Goal: Feedback & Contribution: Submit feedback/report problem

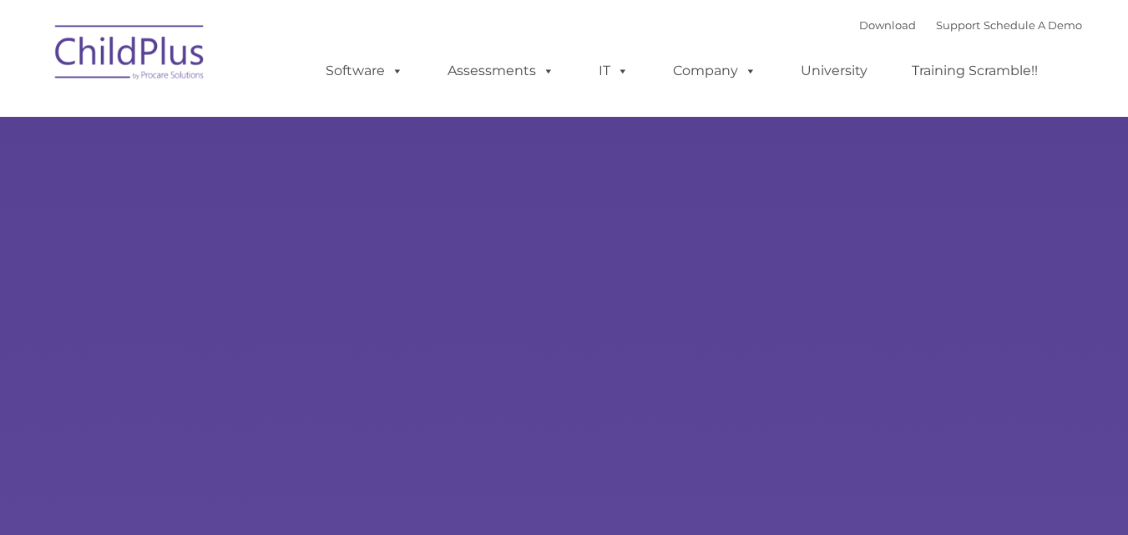
select select "MEDIUM"
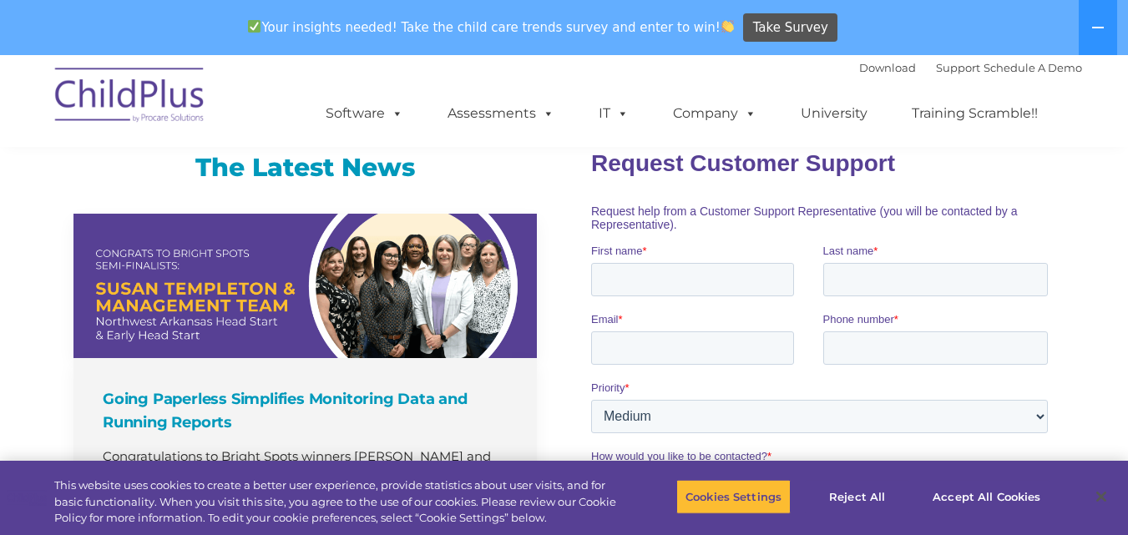
scroll to position [1087, 0]
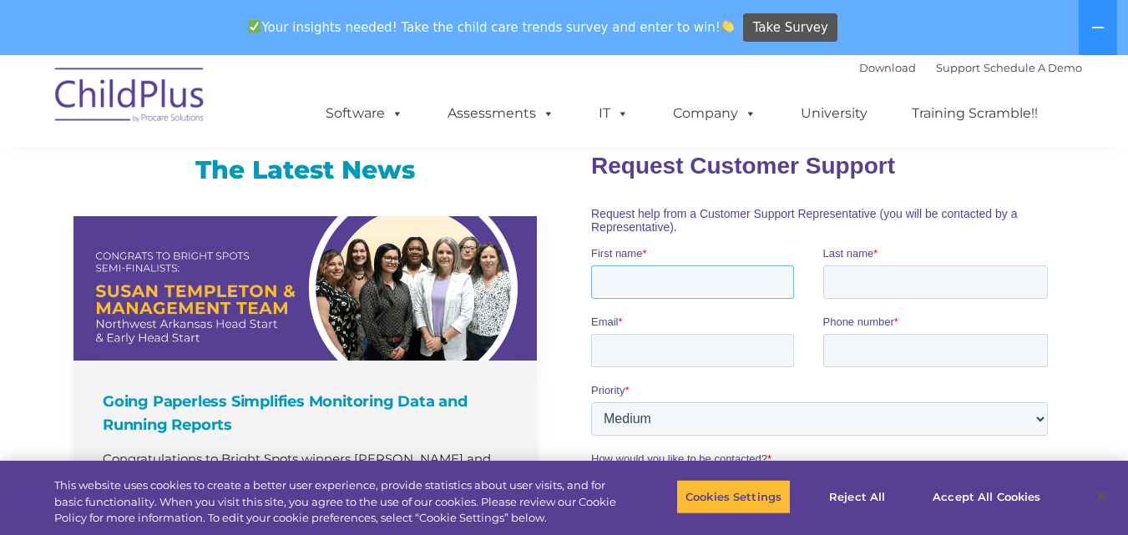
click at [712, 281] on input "First name *" at bounding box center [692, 281] width 203 height 33
type input "[DEMOGRAPHIC_DATA]"
click at [859, 271] on input "Last name *" at bounding box center [935, 281] width 225 height 33
type input "Tayyab"
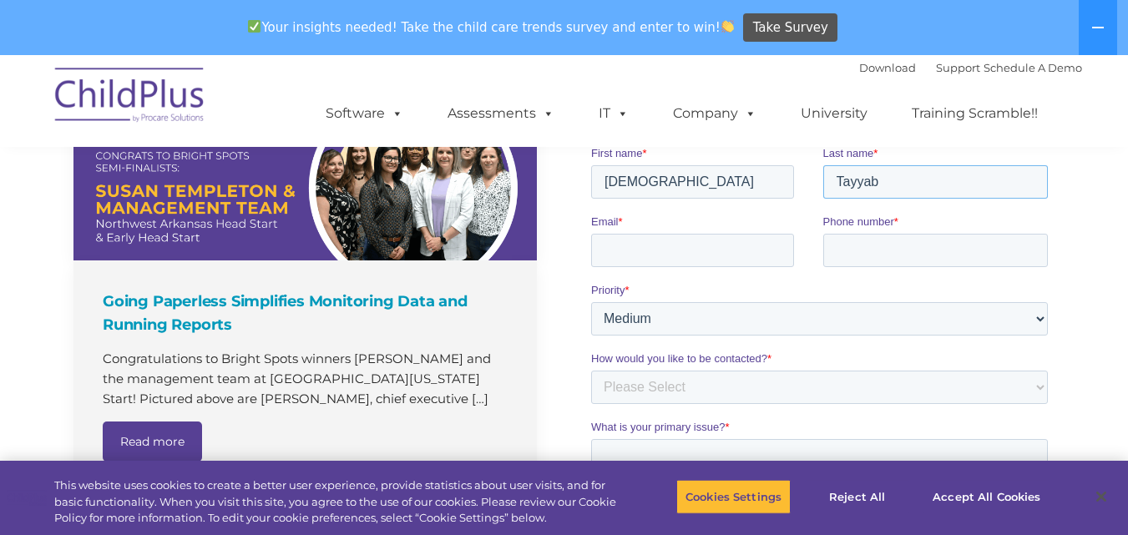
scroll to position [1198, 0]
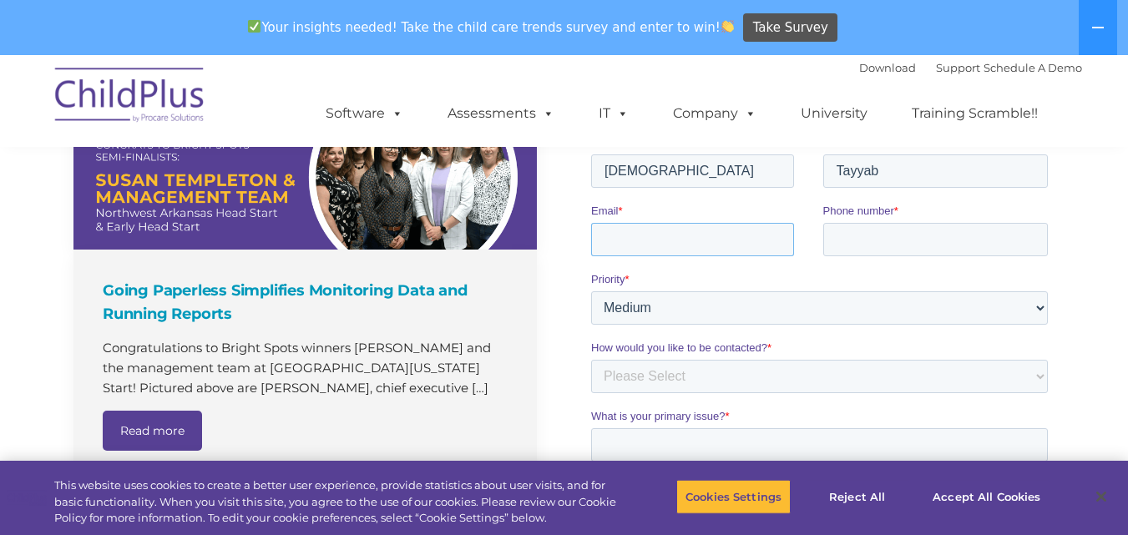
click at [715, 240] on input "Email *" at bounding box center [692, 238] width 203 height 33
type input "[EMAIL_ADDRESS][DOMAIN_NAME]"
click at [846, 237] on input "Phone number *" at bounding box center [935, 238] width 225 height 33
type input "[PHONE_NUMBER]"
click at [722, 303] on select "Please Select Low Medium High" at bounding box center [819, 306] width 457 height 33
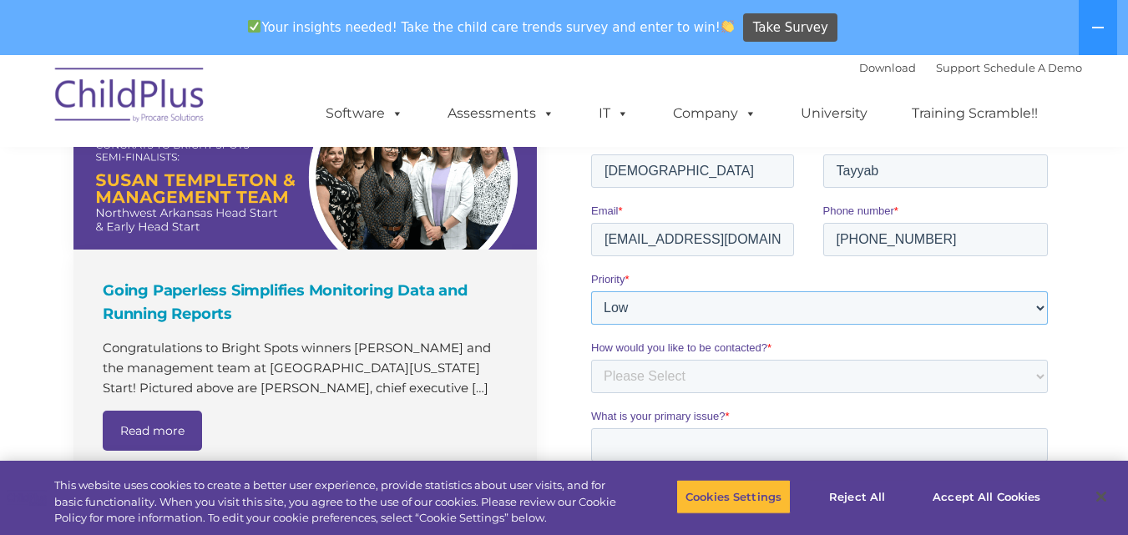
click at [591, 290] on select "Please Select Low Medium High" at bounding box center [819, 306] width 457 height 33
click at [684, 316] on select "Please Select Low Medium High" at bounding box center [819, 306] width 457 height 33
select select "MEDIUM"
click at [591, 290] on select "Please Select Low Medium High" at bounding box center [819, 306] width 457 height 33
drag, startPoint x: 636, startPoint y: 280, endPoint x: 568, endPoint y: 286, distance: 67.9
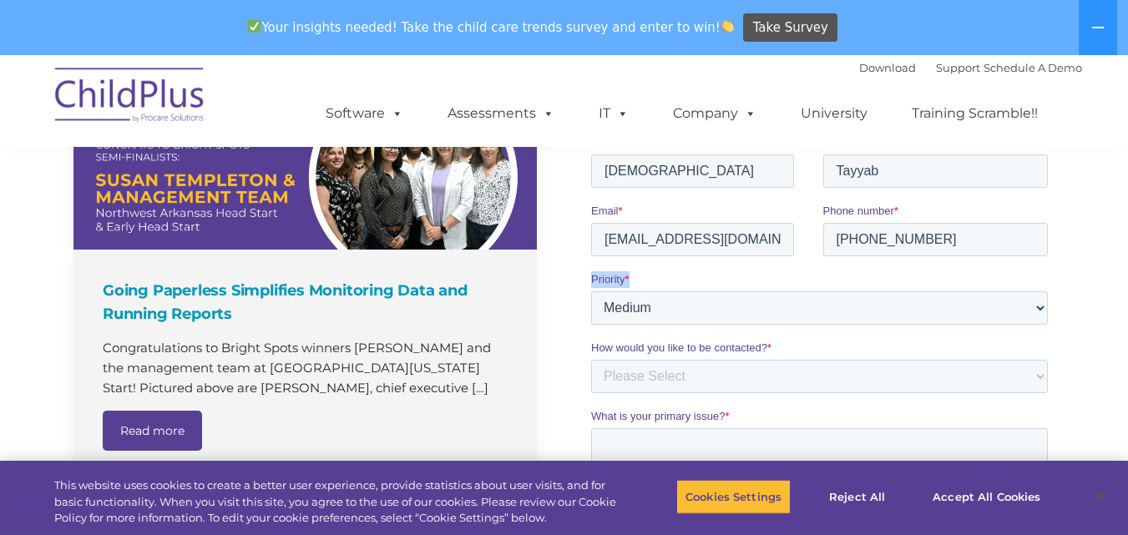
click at [591, 286] on html "Request Customer Support Request help from a Customer Support Representative (y…" at bounding box center [822, 425] width 463 height 800
copy label "Priority *"
click at [641, 379] on select "Please Select Phone Email" at bounding box center [819, 375] width 457 height 33
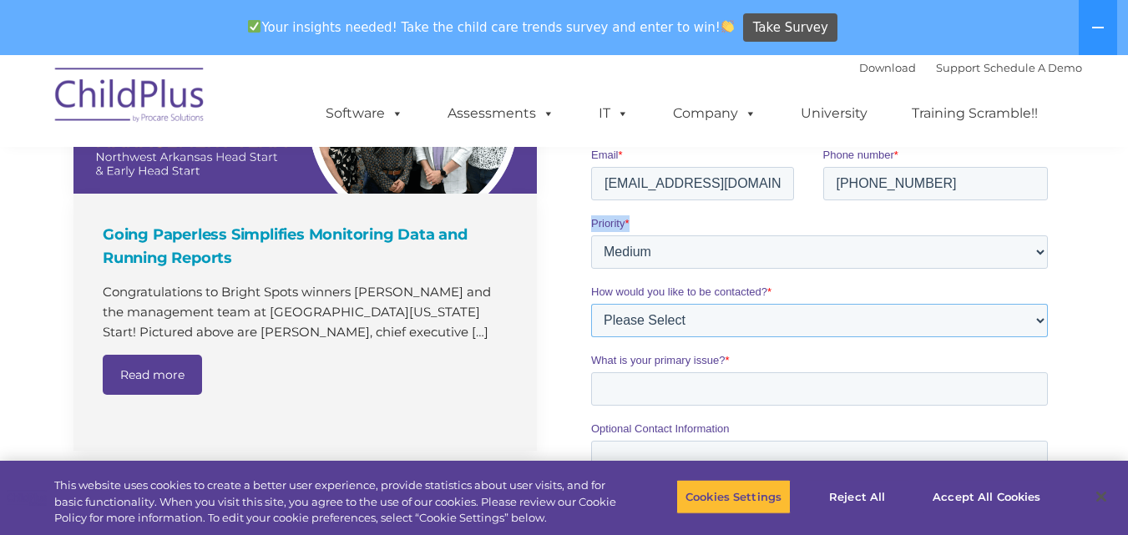
click at [694, 326] on select "Please Select Phone Email" at bounding box center [819, 320] width 457 height 33
select select "Phone"
click at [591, 336] on select "Please Select Phone Email" at bounding box center [819, 320] width 457 height 33
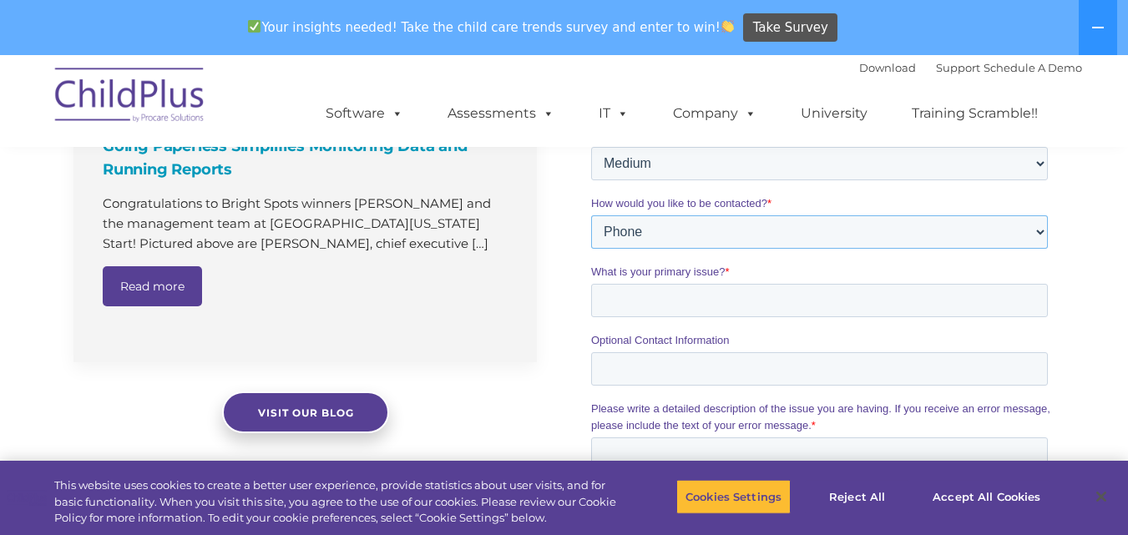
scroll to position [1365, 0]
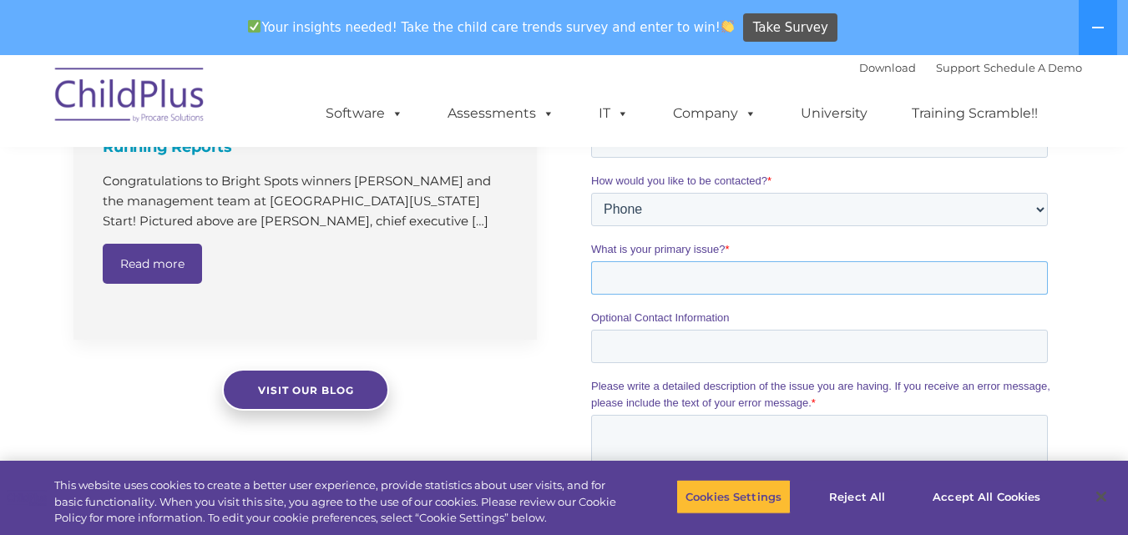
click at [679, 285] on input "What is your primary issue? *" at bounding box center [819, 277] width 457 height 33
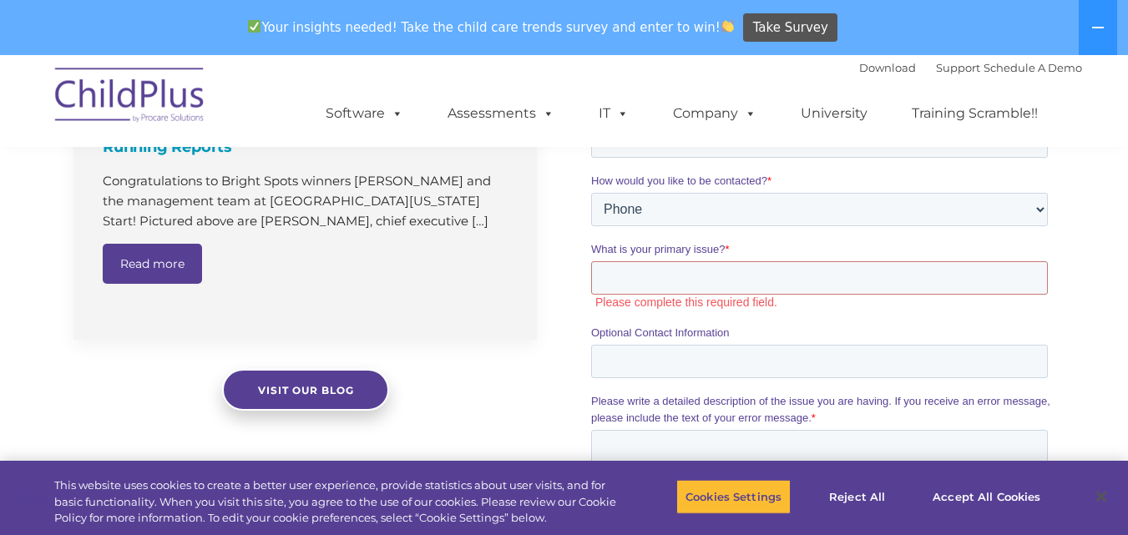
drag, startPoint x: 1178, startPoint y: 107, endPoint x: 706, endPoint y: 254, distance: 494.0
drag, startPoint x: 736, startPoint y: 250, endPoint x: 574, endPoint y: 246, distance: 162.0
click at [591, 246] on html "Request Customer Support Request help from a Customer Support Representative (y…" at bounding box center [822, 266] width 463 height 815
copy label "What is your primary issue? *"
click at [691, 275] on input "What is your primary issue? *" at bounding box center [819, 277] width 457 height 33
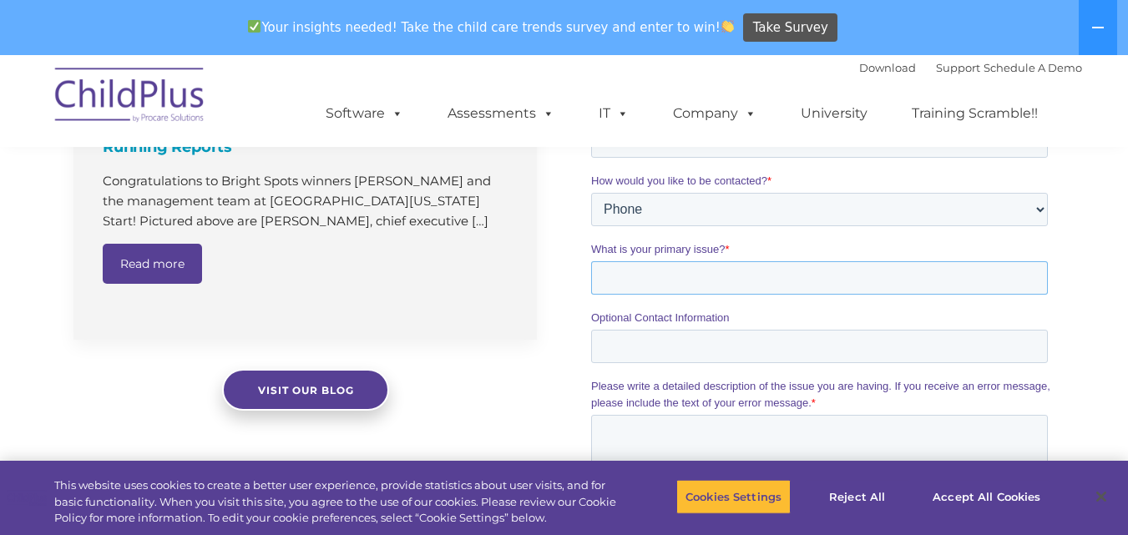
paste input ""My primary issue is finding consistent, long-term clients. I get good short-te…"
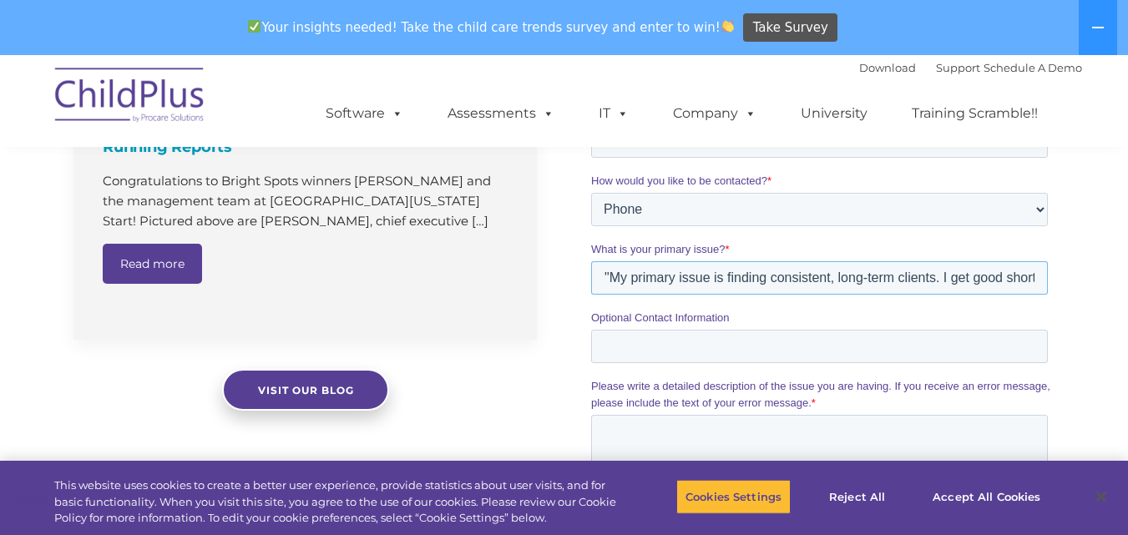
scroll to position [0, 176]
type input ""My primary issue is finding consistent, long-term clients. I get good short-te…"
click at [662, 360] on input "Optional Contact Information" at bounding box center [819, 346] width 457 height 33
drag, startPoint x: 722, startPoint y: 319, endPoint x: 565, endPoint y: 316, distance: 157.0
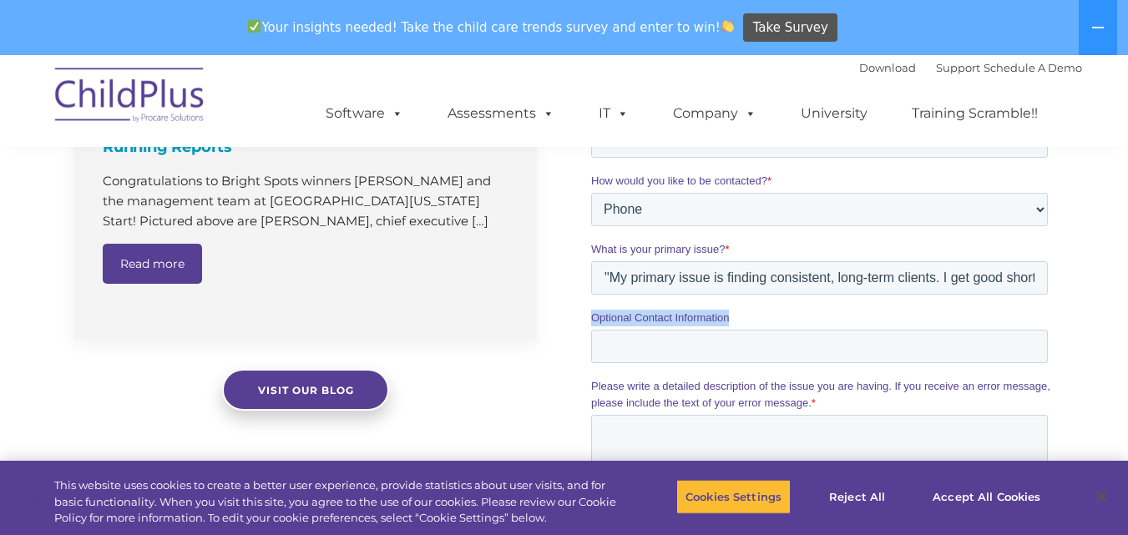
click at [591, 316] on html "Request Customer Support Request help from a Customer Support Representative (y…" at bounding box center [822, 259] width 463 height 800
copy span "Optional Contact Information"
click at [632, 351] on input "Optional Contact Information" at bounding box center [819, 346] width 457 height 33
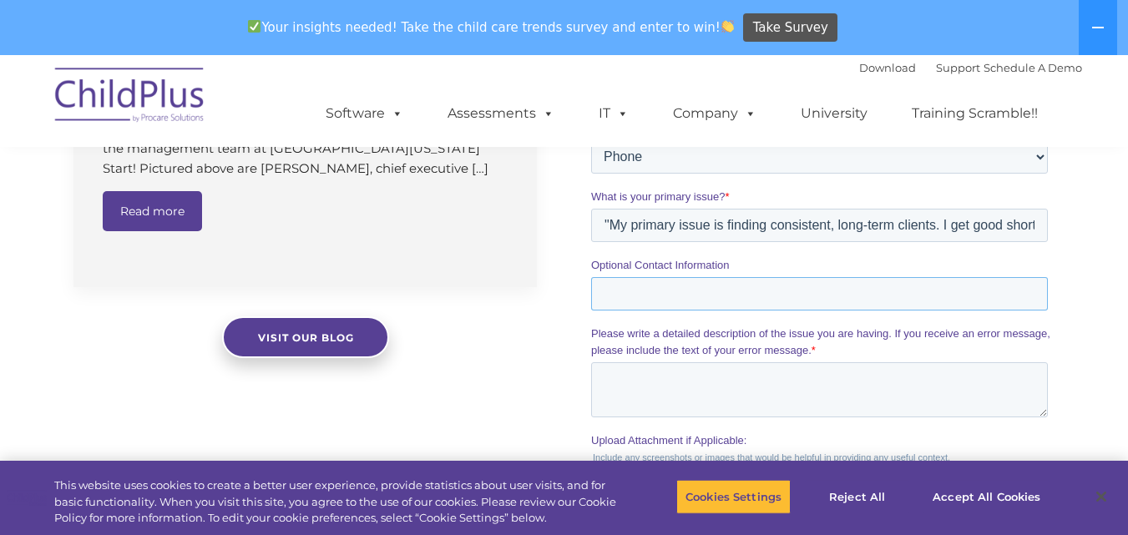
scroll to position [1421, 0]
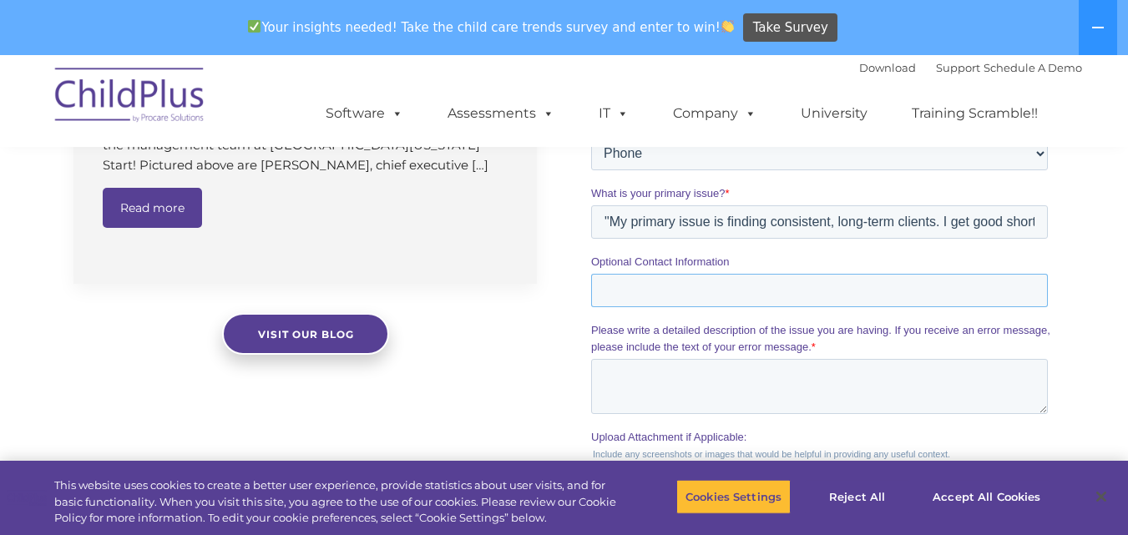
paste input "[EMAIL_ADDRESS][DOMAIN_NAME]"
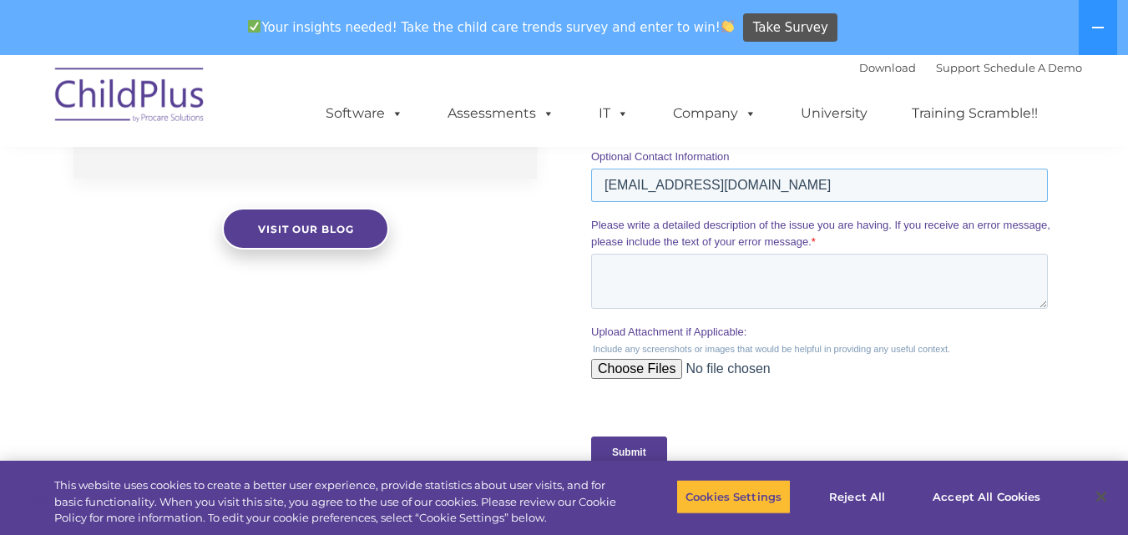
scroll to position [1477, 0]
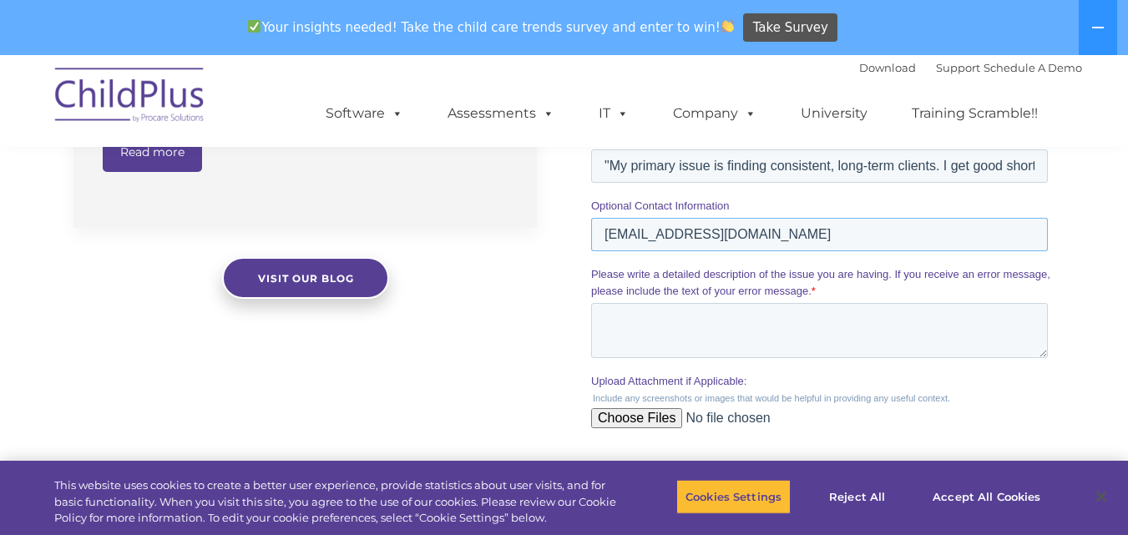
click at [607, 238] on input "[EMAIL_ADDRESS][DOMAIN_NAME]" at bounding box center [819, 234] width 457 height 33
click at [764, 234] on input "[EMAIL_ADDRESS][DOMAIN_NAME]" at bounding box center [819, 234] width 457 height 33
type input "[EMAIL_ADDRESS][DOMAIN_NAME]"
click at [715, 341] on textarea "Please write a detailed description of the issue you are having. If you receive…" at bounding box center [819, 330] width 457 height 55
paste textarea "As a bit of background - Last year, I launched my own agency and [DATE], I have…"
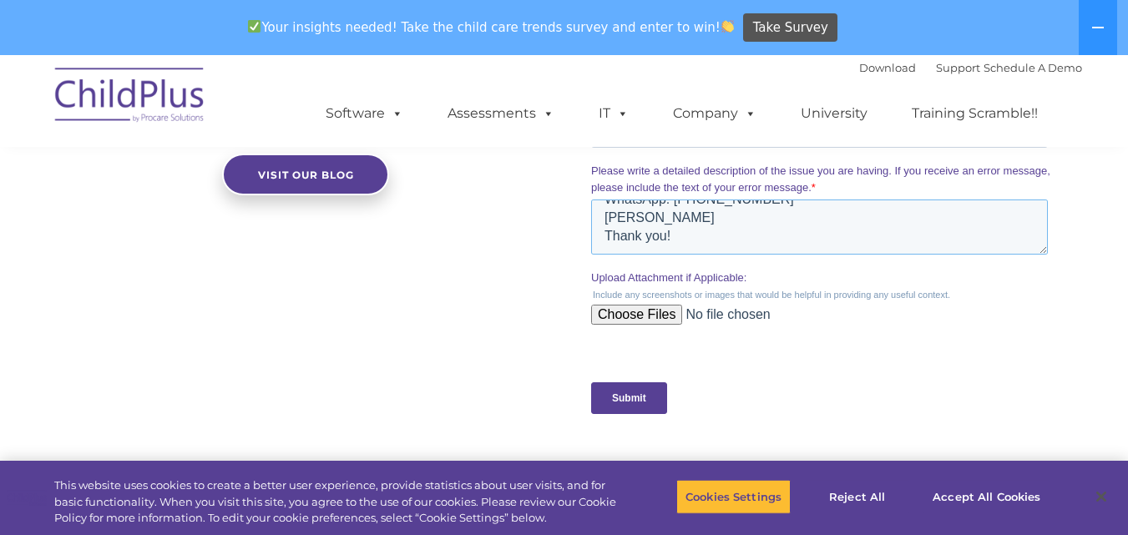
scroll to position [1699, 0]
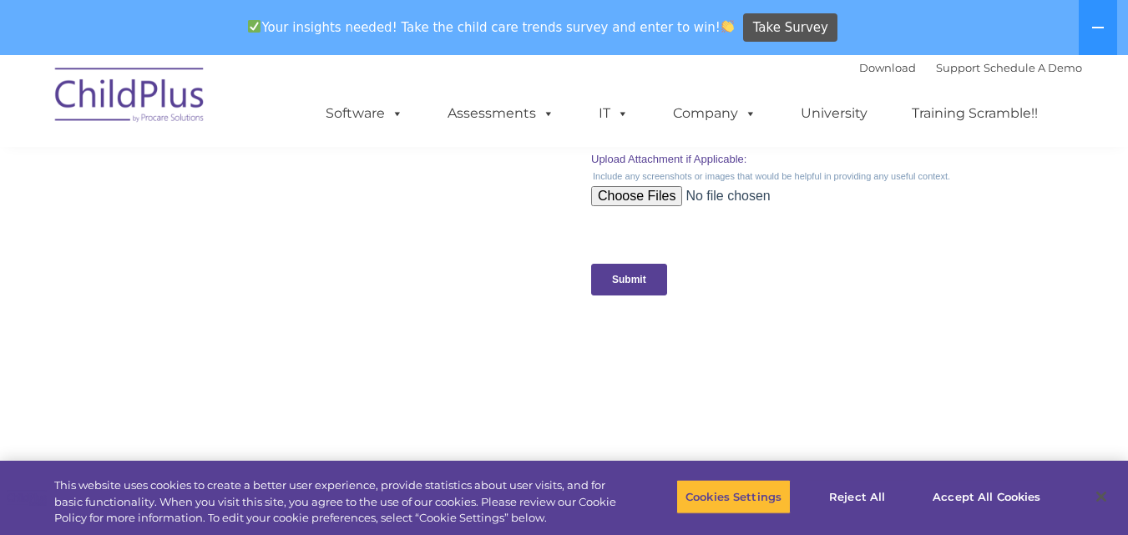
type textarea "As a bit of background - Last year, I launched my own agency and [DATE], I have…"
drag, startPoint x: 639, startPoint y: 278, endPoint x: 654, endPoint y: 264, distance: 20.7
click at [643, 278] on input "Submit" at bounding box center [629, 280] width 76 height 32
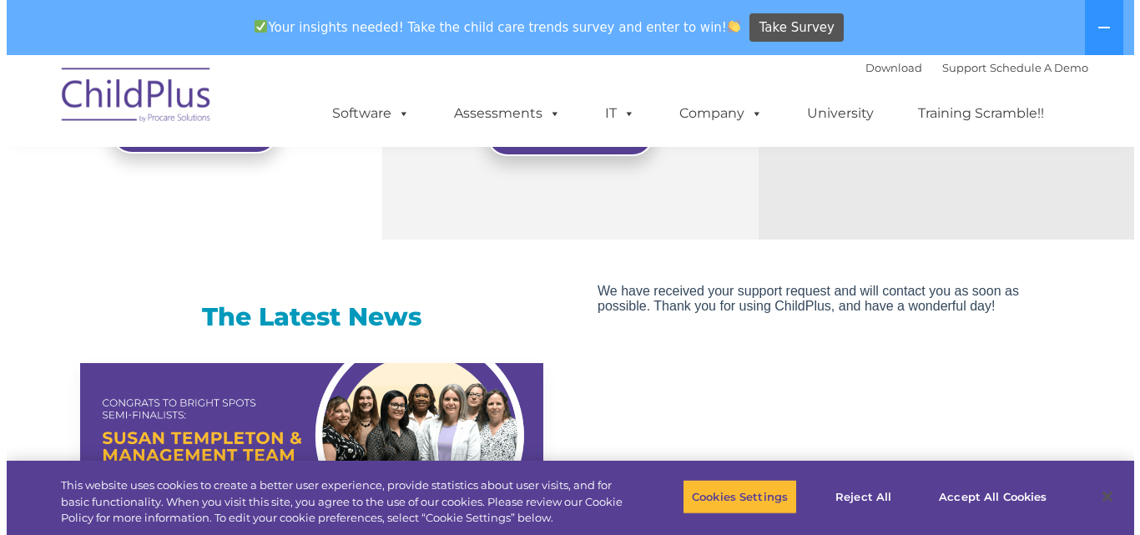
scroll to position [946, 0]
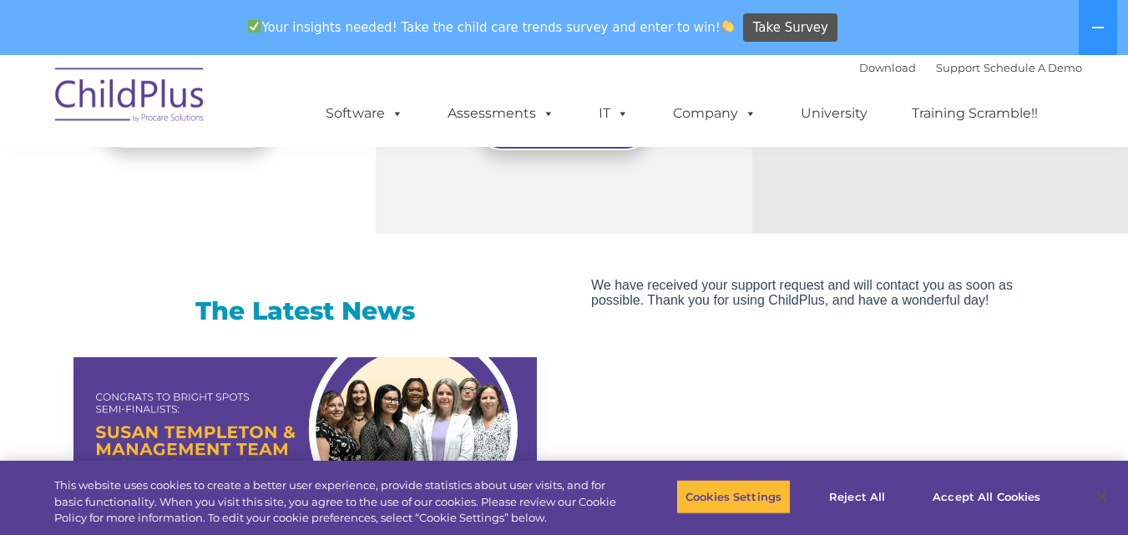
drag, startPoint x: 638, startPoint y: 242, endPoint x: 631, endPoint y: 262, distance: 21.1
click at [711, 496] on button "Cookies Settings" at bounding box center [733, 496] width 114 height 35
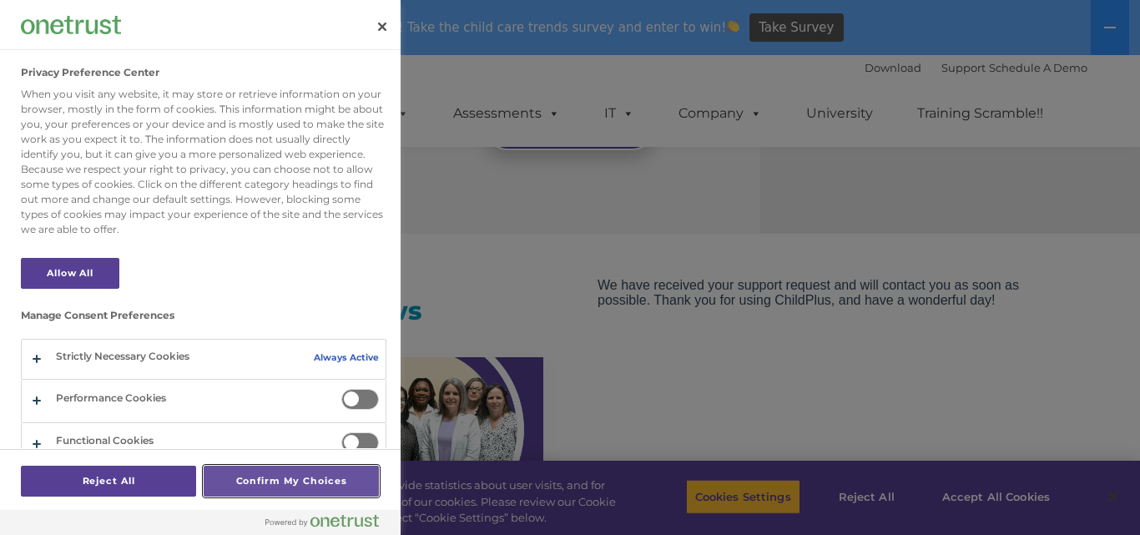
click at [257, 484] on button "Confirm My Choices" at bounding box center [291, 481] width 175 height 31
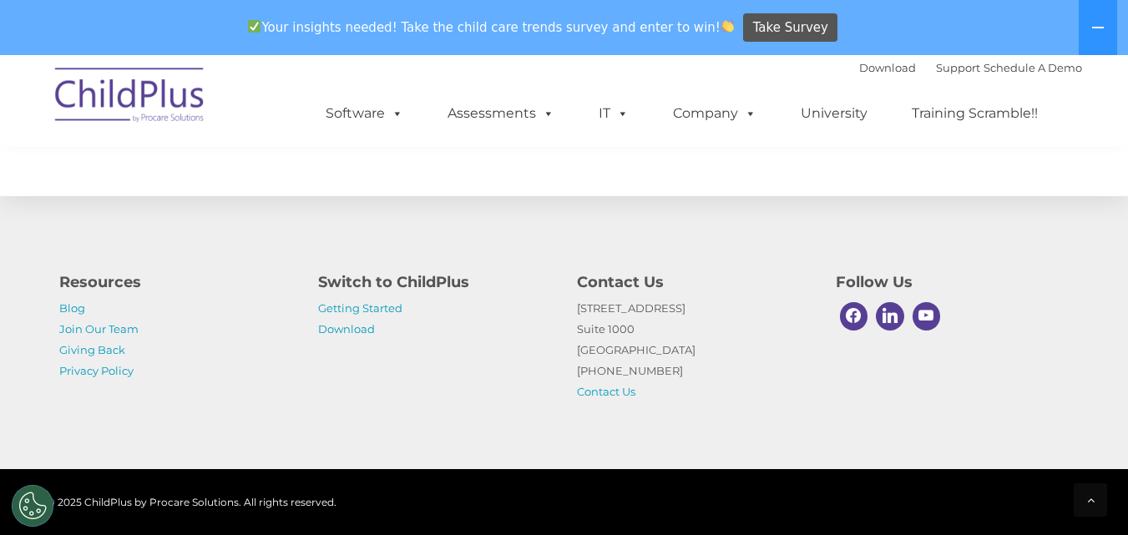
scroll to position [1720, 0]
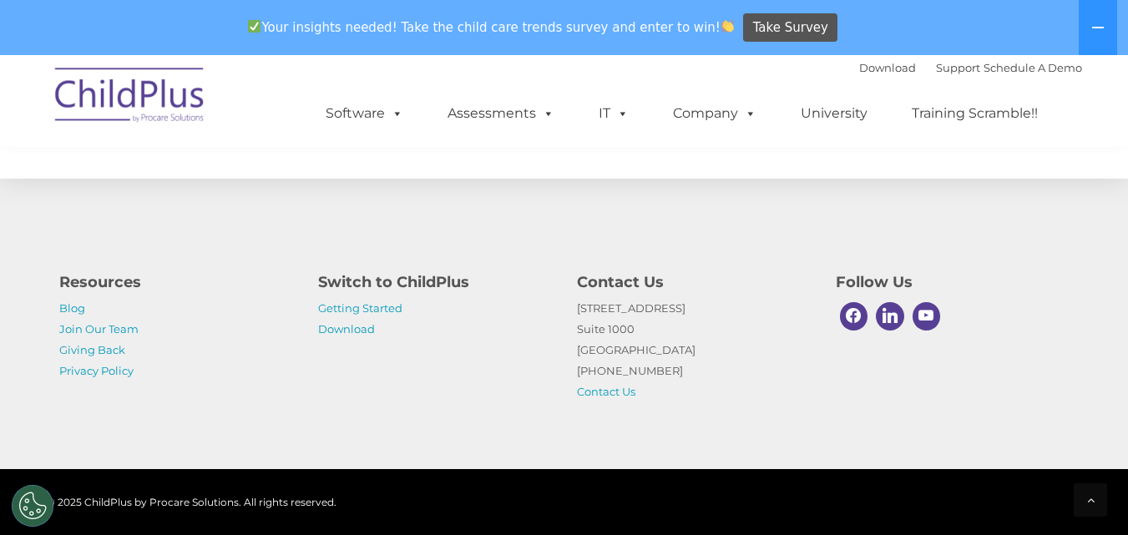
drag, startPoint x: 859, startPoint y: 322, endPoint x: 827, endPoint y: 290, distance: 45.5
